Goal: Information Seeking & Learning: Learn about a topic

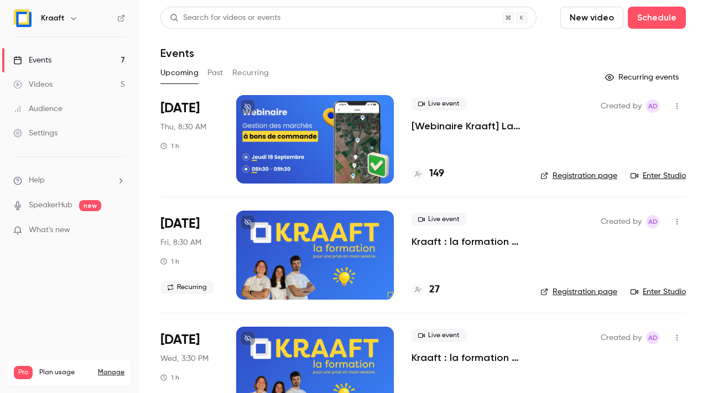
click at [447, 175] on div "149" at bounding box center [467, 174] width 111 height 15
click at [433, 178] on h4 "149" at bounding box center [436, 174] width 15 height 15
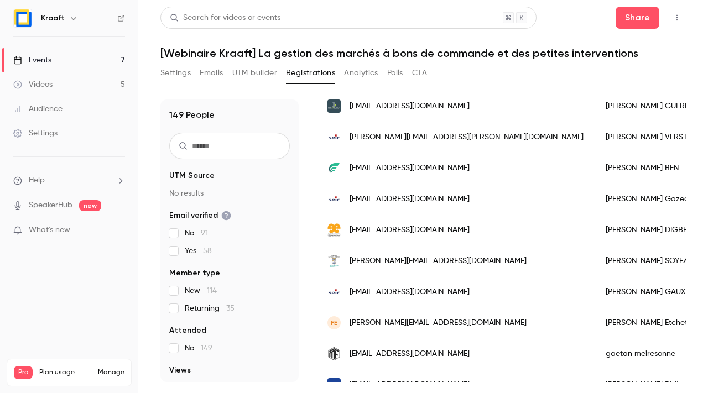
scroll to position [806, 0]
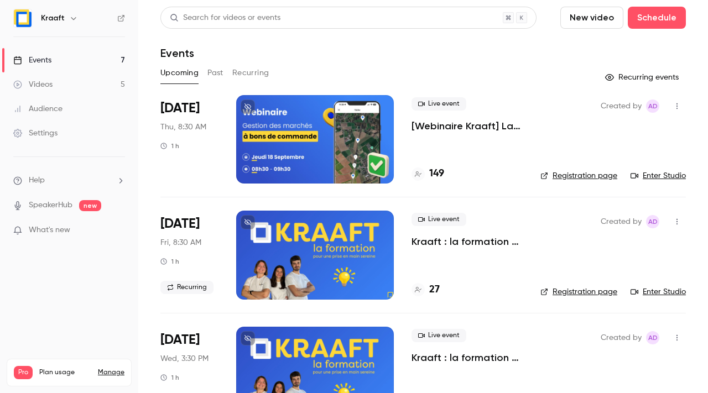
click at [326, 113] on div at bounding box center [315, 139] width 158 height 89
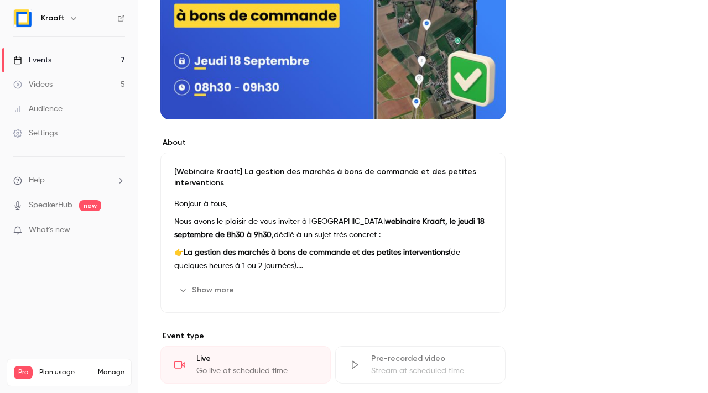
scroll to position [191, 0]
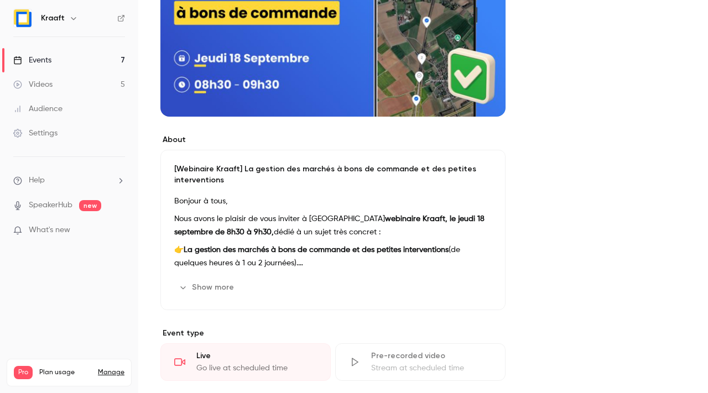
click at [220, 282] on button "Show more" at bounding box center [207, 288] width 66 height 18
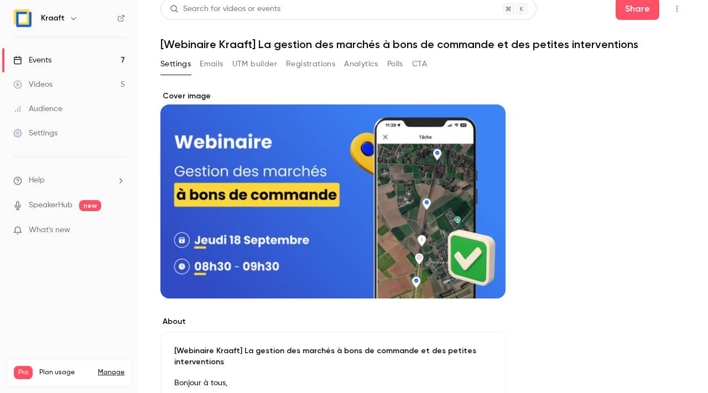
scroll to position [0, 0]
